Goal: Information Seeking & Learning: Check status

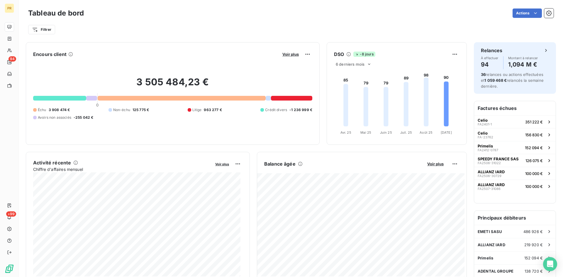
click at [397, 76] on foreignobject at bounding box center [396, 103] width 138 height 70
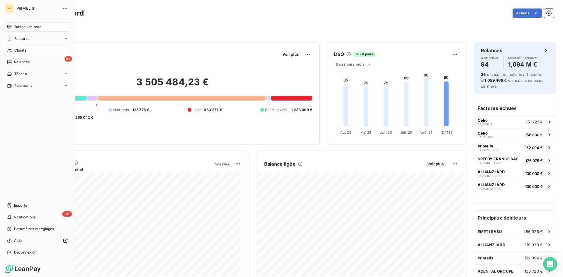
click at [28, 48] on div "Clients" at bounding box center [37, 50] width 65 height 9
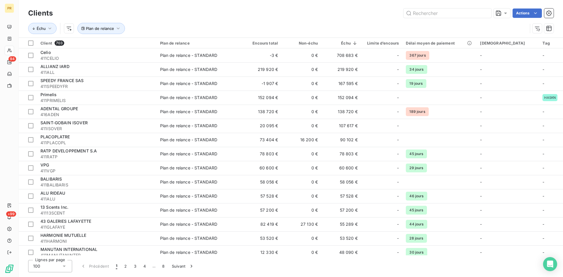
type input "a"
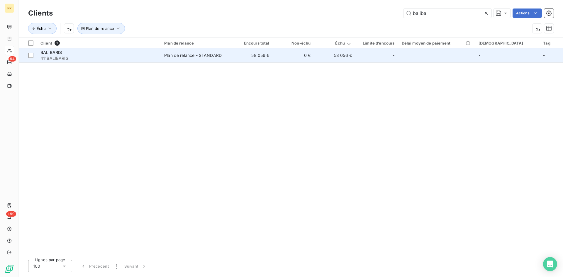
type input "baliba"
click at [107, 61] on td "BALIBARIS 411BALIBARIS" at bounding box center [99, 55] width 124 height 14
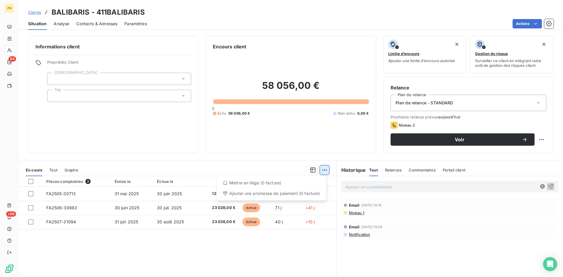
click at [320, 167] on html "PR 94 +99 Clients BALIBARIS - 411BALIBARIS Situation Analyse Contacts & Adresse…" at bounding box center [281, 138] width 563 height 277
click at [186, 259] on html "PR 94 +99 Clients BALIBARIS - 411BALIBARIS Situation Analyse Contacts & Adresse…" at bounding box center [281, 138] width 563 height 277
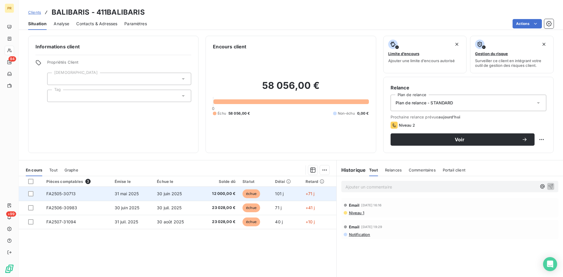
click at [120, 192] on span "31 mai 2025" at bounding box center [127, 193] width 24 height 5
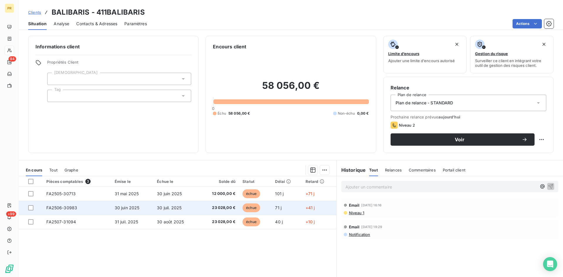
click at [93, 210] on td "FA2506-30983" at bounding box center [77, 208] width 68 height 14
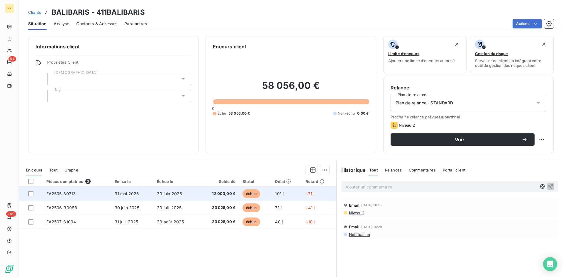
click at [97, 198] on td "FA2505-30713" at bounding box center [77, 194] width 68 height 14
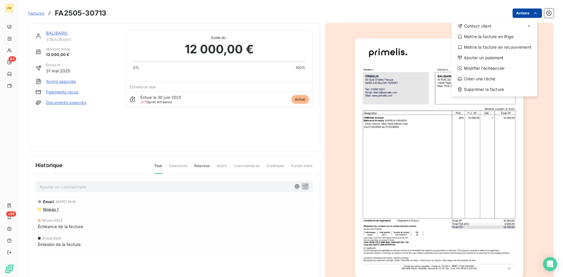
click at [523, 13] on html "PR 94 +99 Factures FA2505-30713 Actions Contact client Mettre la facture en lit…" at bounding box center [281, 138] width 563 height 277
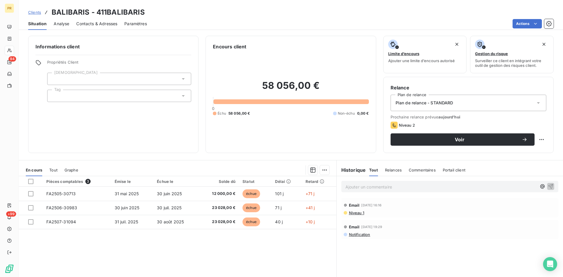
click at [356, 214] on span "Niveau 1" at bounding box center [356, 213] width 16 height 5
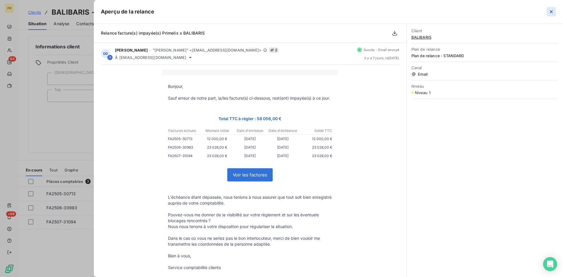
click at [551, 11] on icon "button" at bounding box center [551, 11] width 3 height 3
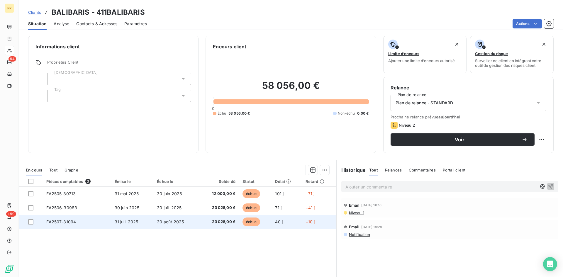
click at [218, 221] on span "23 028,00 €" at bounding box center [218, 222] width 33 height 6
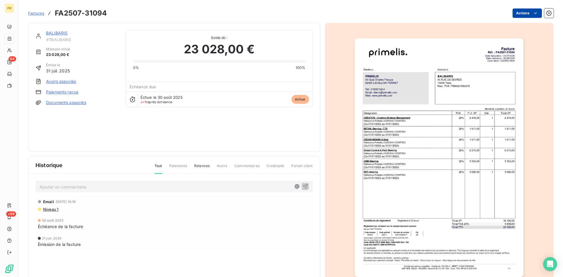
click at [528, 18] on html "PR 94 +99 Factures FA2507-31094 Actions BALIBARIS 411BALIBARIS Montant initial …" at bounding box center [281, 138] width 563 height 277
click at [401, 72] on html "PR 94 +99 Factures FA2507-31094 Actions BALIBARIS 411BALIBARIS Montant initial …" at bounding box center [281, 138] width 563 height 277
drag, startPoint x: 401, startPoint y: 72, endPoint x: 59, endPoint y: 33, distance: 344.5
click at [59, 33] on link "BALIBARIS" at bounding box center [56, 33] width 21 height 5
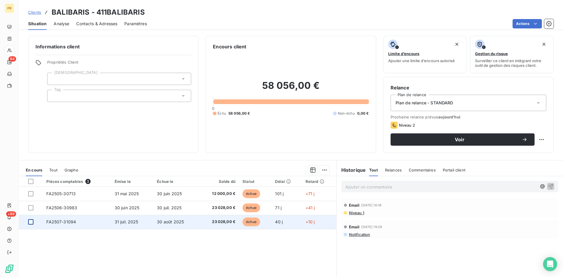
click at [30, 223] on div at bounding box center [30, 221] width 5 height 5
click at [188, 218] on td "30 août 2025" at bounding box center [175, 222] width 45 height 14
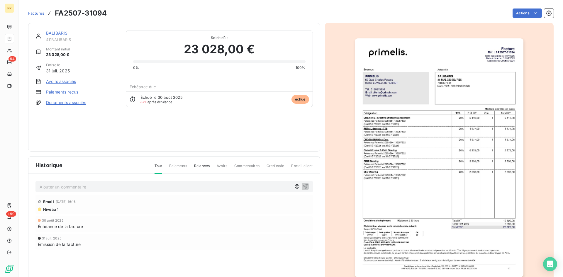
scroll to position [25, 0]
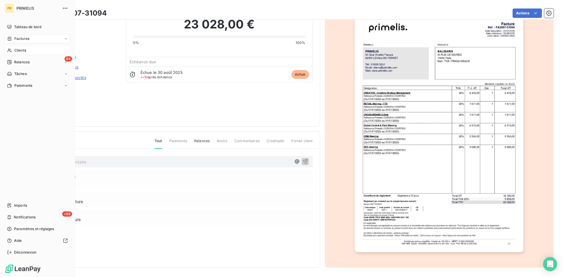
click at [21, 47] on div "Clients" at bounding box center [37, 50] width 65 height 9
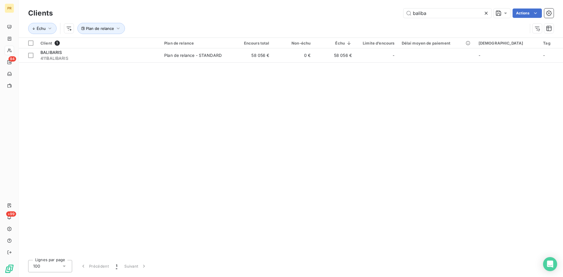
click at [487, 14] on icon at bounding box center [486, 13] width 6 height 6
